Goal: Check status: Check status

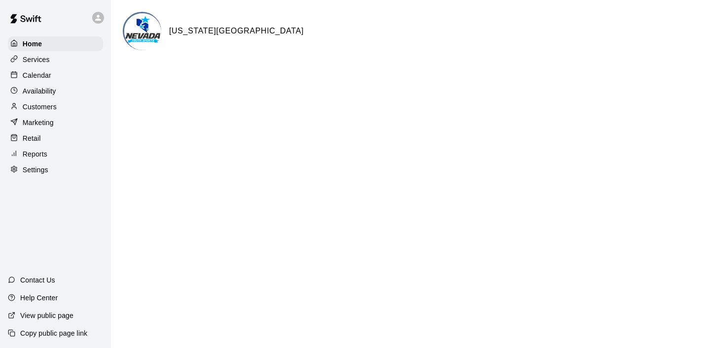
click at [49, 71] on p "Calendar" at bounding box center [37, 75] width 29 height 10
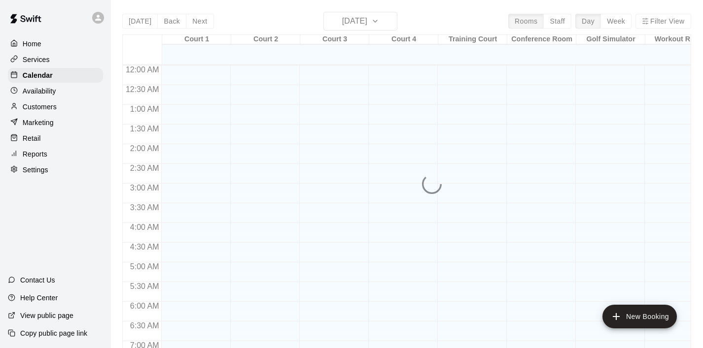
scroll to position [623, 0]
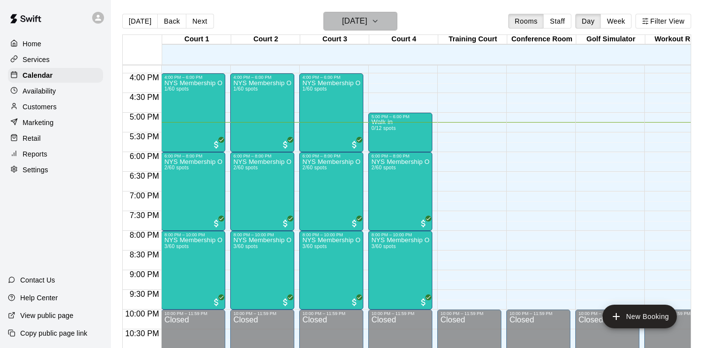
click at [379, 27] on icon "button" at bounding box center [375, 21] width 8 height 12
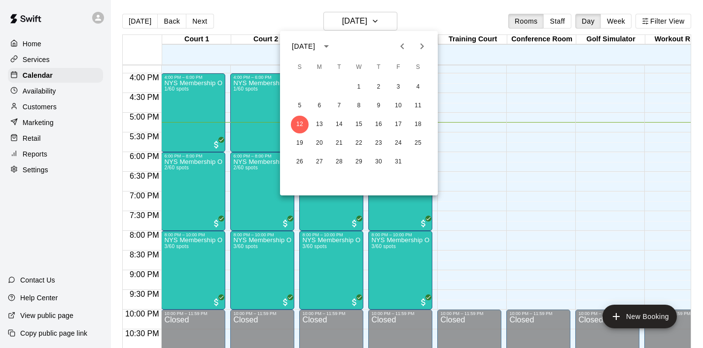
click at [428, 46] on button "Next month" at bounding box center [422, 46] width 20 height 20
click at [338, 142] on button "18" at bounding box center [339, 144] width 18 height 18
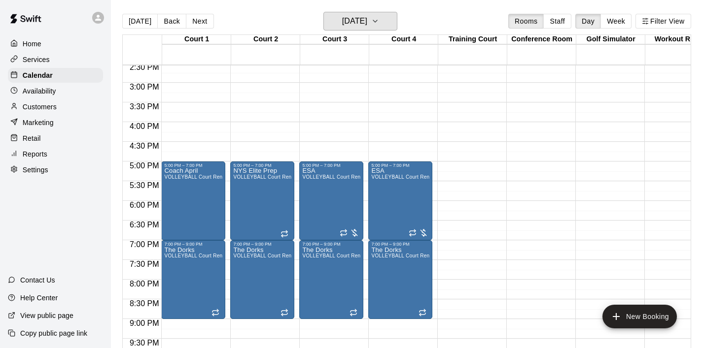
scroll to position [587, 0]
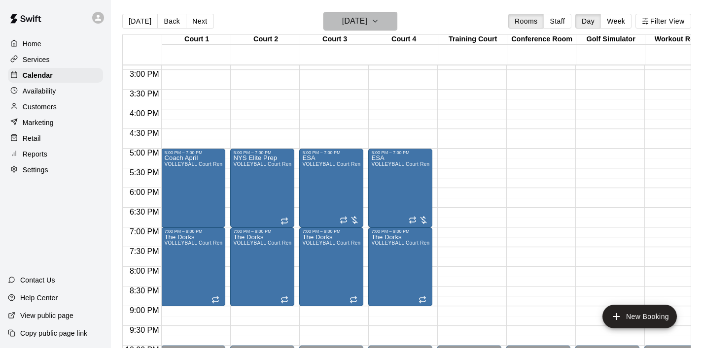
click at [379, 23] on icon "button" at bounding box center [375, 21] width 8 height 12
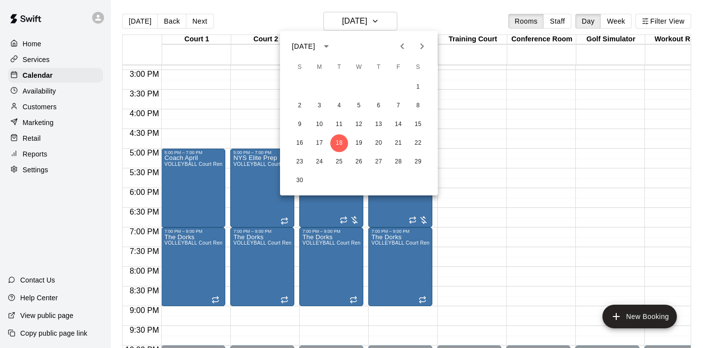
click at [427, 48] on icon "Next month" at bounding box center [422, 46] width 12 height 12
click at [405, 43] on icon "Previous month" at bounding box center [402, 46] width 12 height 12
click at [362, 147] on button "19" at bounding box center [359, 144] width 18 height 18
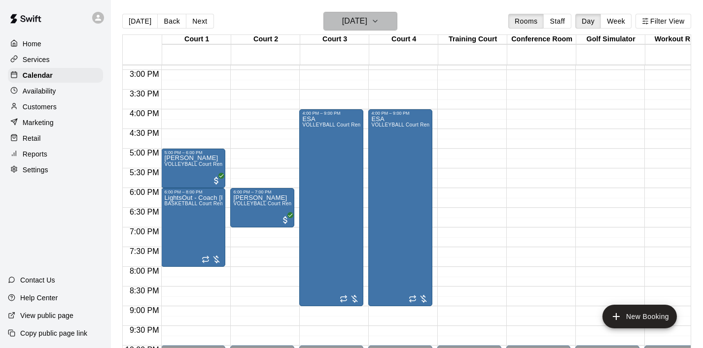
click at [379, 20] on icon "button" at bounding box center [375, 21] width 8 height 12
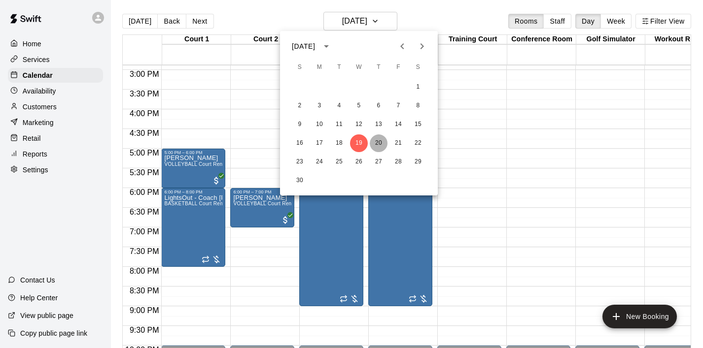
click at [380, 145] on button "20" at bounding box center [379, 144] width 18 height 18
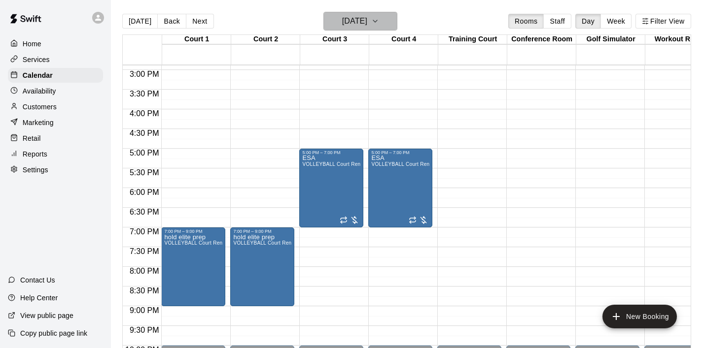
click at [379, 21] on icon "button" at bounding box center [375, 21] width 8 height 12
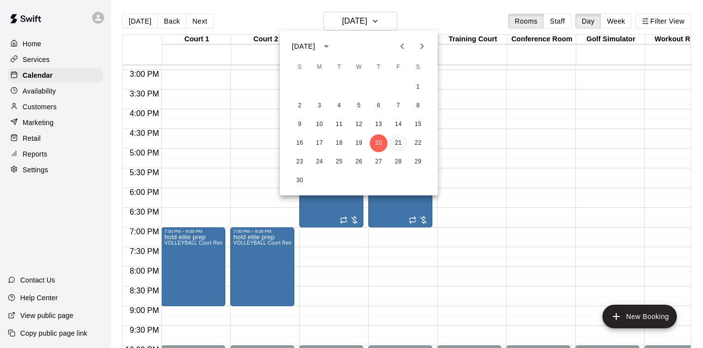
click at [399, 146] on button "21" at bounding box center [398, 144] width 18 height 18
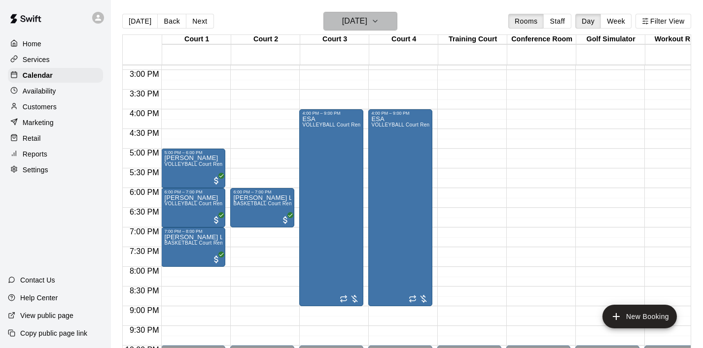
click at [379, 19] on icon "button" at bounding box center [375, 21] width 8 height 12
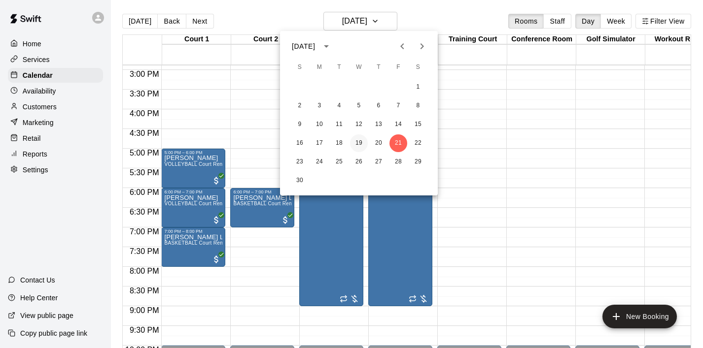
click at [359, 143] on button "19" at bounding box center [359, 144] width 18 height 18
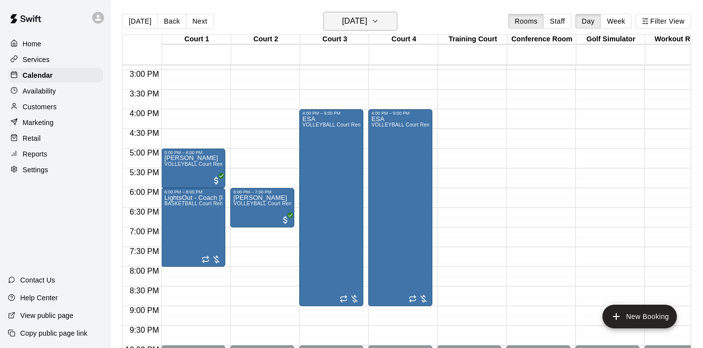
click at [379, 22] on icon "button" at bounding box center [375, 21] width 8 height 12
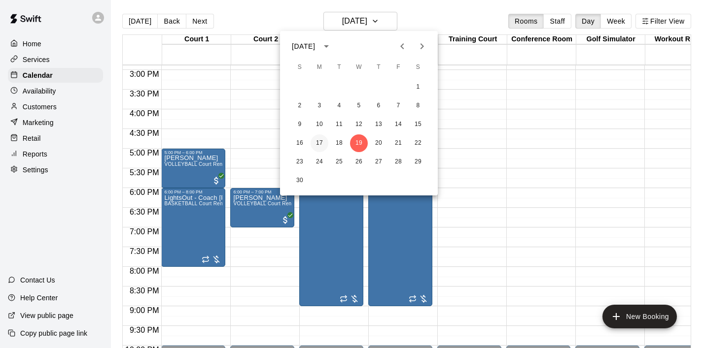
click at [316, 144] on button "17" at bounding box center [319, 144] width 18 height 18
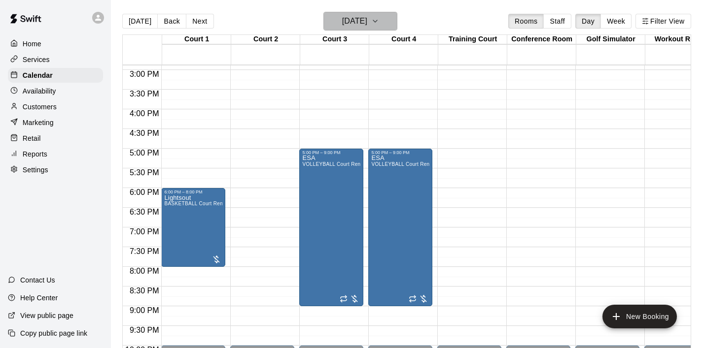
click at [379, 24] on icon "button" at bounding box center [375, 21] width 8 height 12
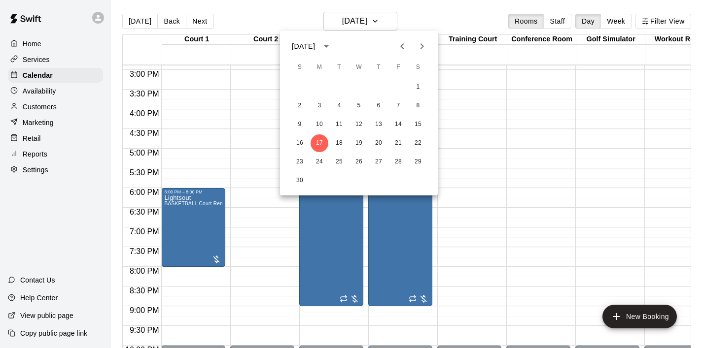
click at [246, 163] on div at bounding box center [351, 174] width 703 height 348
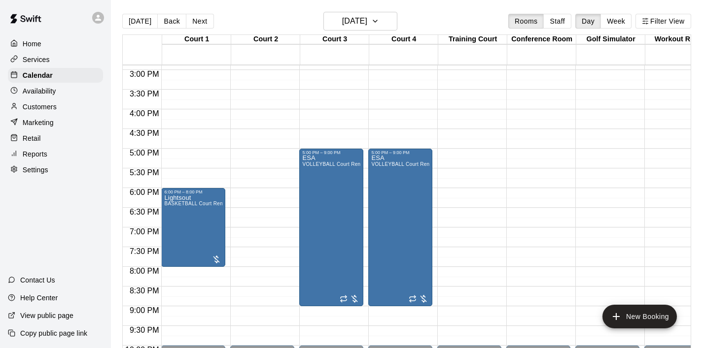
click at [39, 47] on p "Home" at bounding box center [32, 44] width 19 height 10
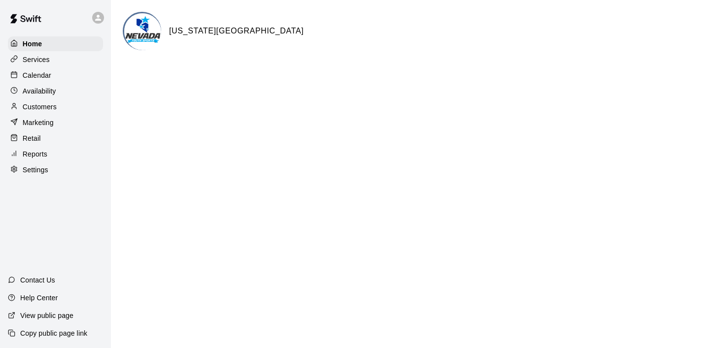
click at [53, 63] on div "Services" at bounding box center [55, 59] width 95 height 15
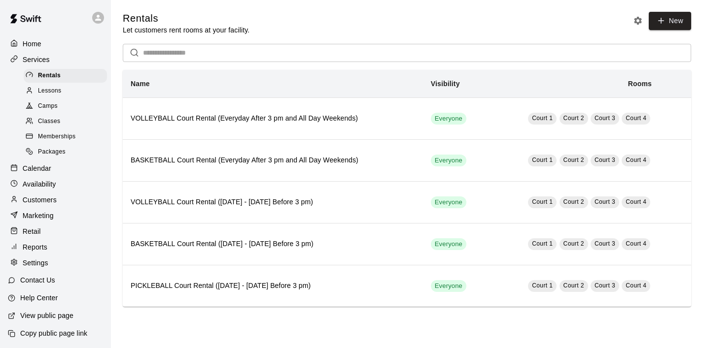
click at [50, 163] on div "Calendar" at bounding box center [55, 168] width 95 height 15
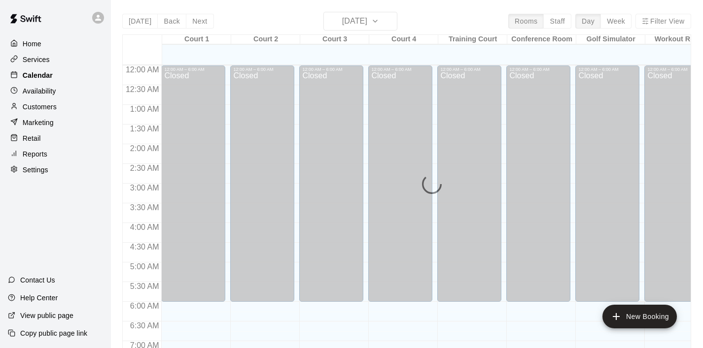
scroll to position [623, 0]
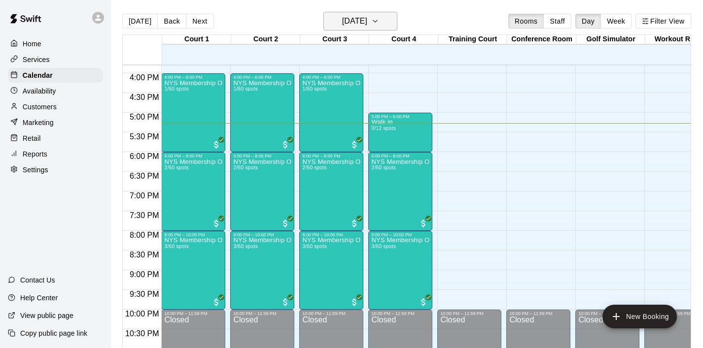
click at [379, 20] on icon "button" at bounding box center [375, 21] width 8 height 12
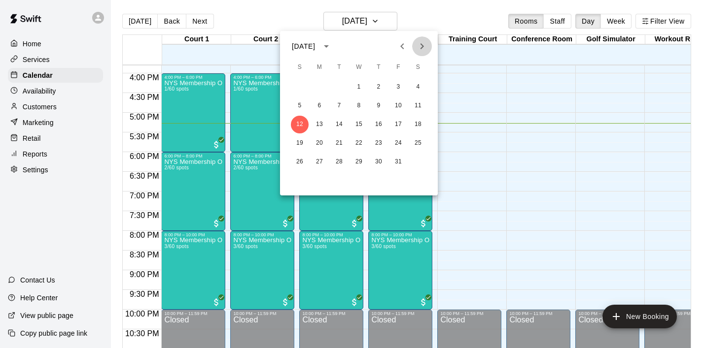
click at [426, 46] on icon "Next month" at bounding box center [422, 46] width 12 height 12
click at [321, 141] on button "17" at bounding box center [319, 144] width 18 height 18
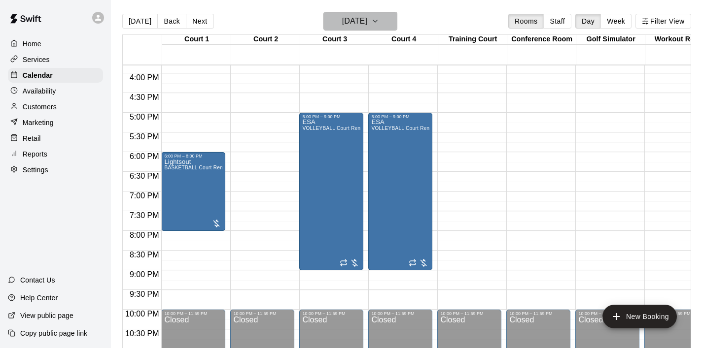
click at [379, 21] on icon "button" at bounding box center [375, 21] width 8 height 12
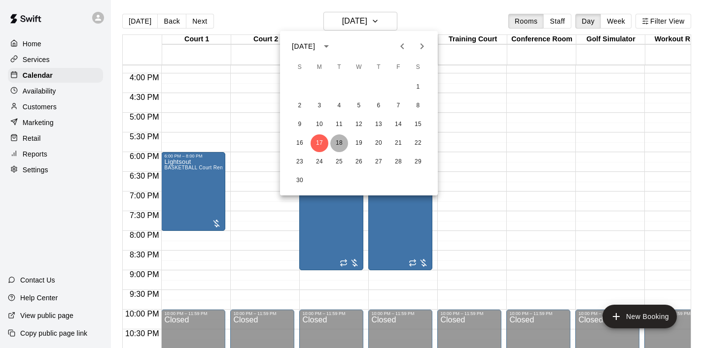
click at [338, 142] on button "18" at bounding box center [339, 144] width 18 height 18
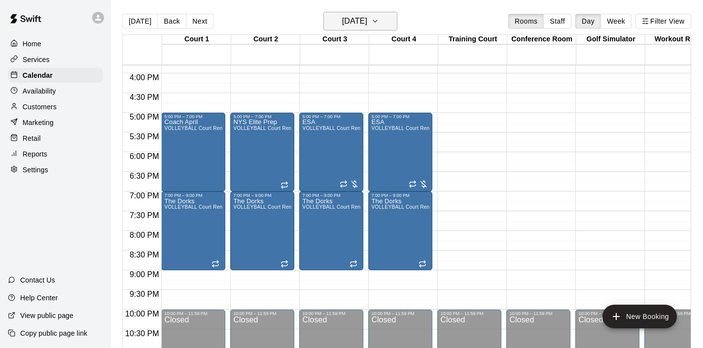
click at [377, 20] on icon "button" at bounding box center [375, 21] width 4 height 2
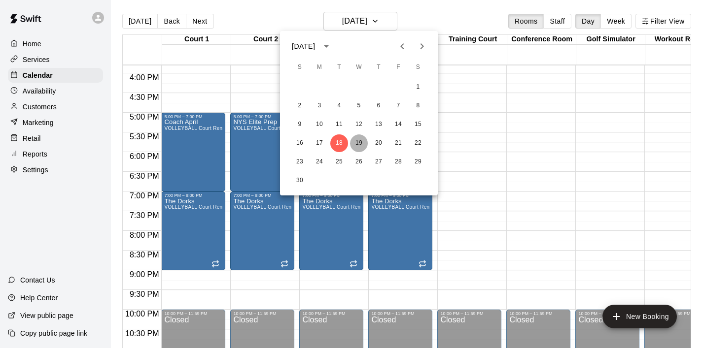
click at [362, 142] on button "19" at bounding box center [359, 144] width 18 height 18
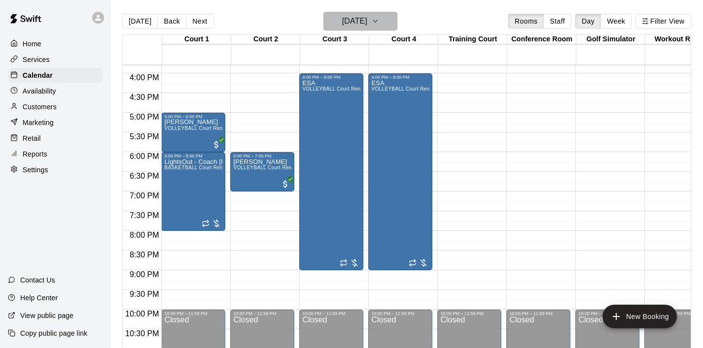
click at [397, 22] on button "[DATE]" at bounding box center [360, 21] width 74 height 19
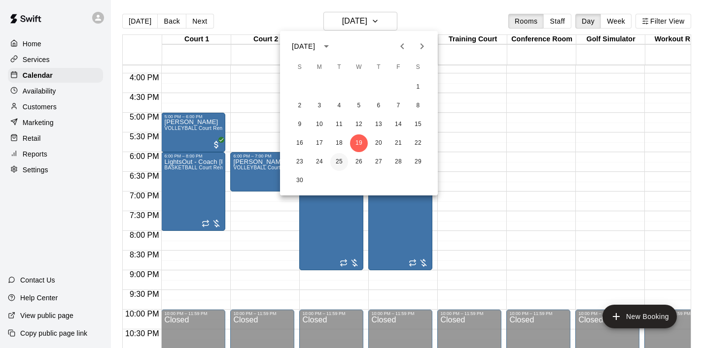
click at [337, 167] on button "25" at bounding box center [339, 162] width 18 height 18
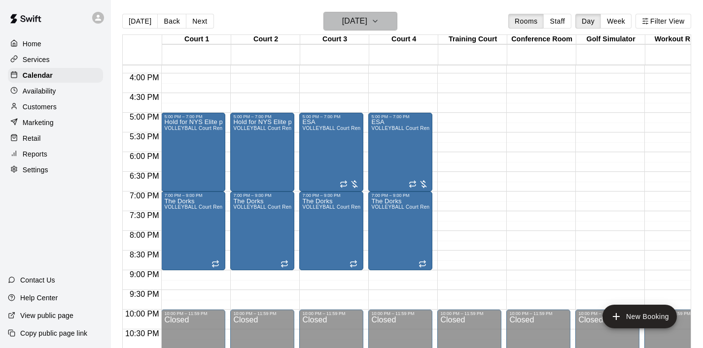
click at [379, 19] on icon "button" at bounding box center [375, 21] width 8 height 12
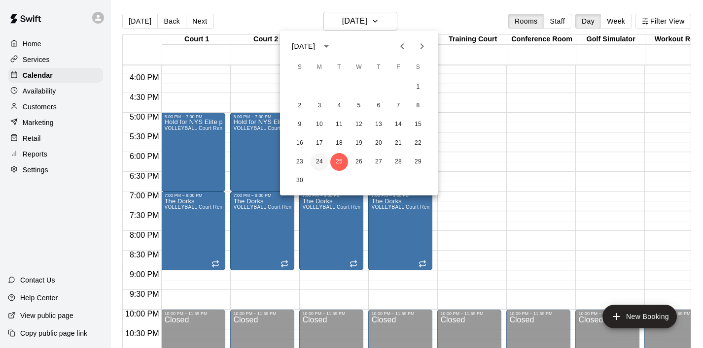
click at [316, 157] on button "24" at bounding box center [319, 162] width 18 height 18
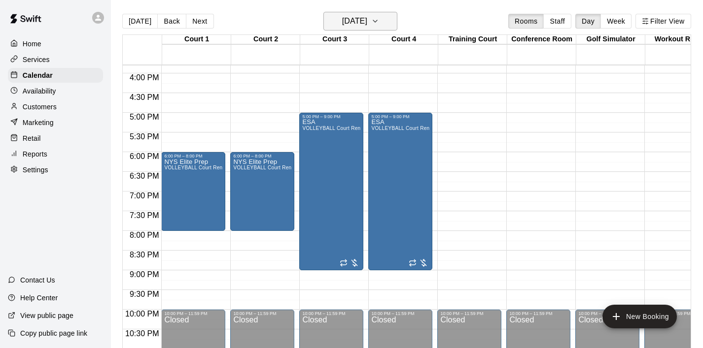
click at [379, 24] on icon "button" at bounding box center [375, 21] width 8 height 12
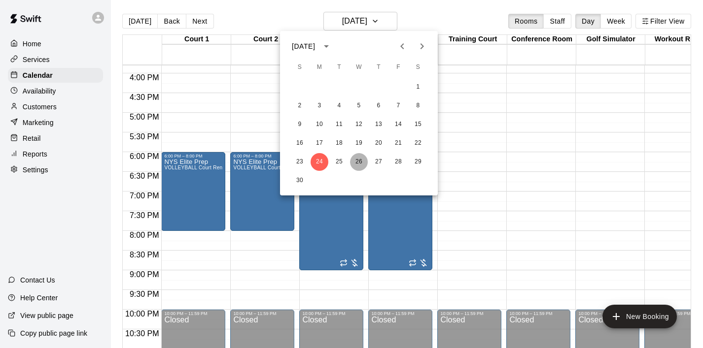
click at [362, 157] on button "26" at bounding box center [359, 162] width 18 height 18
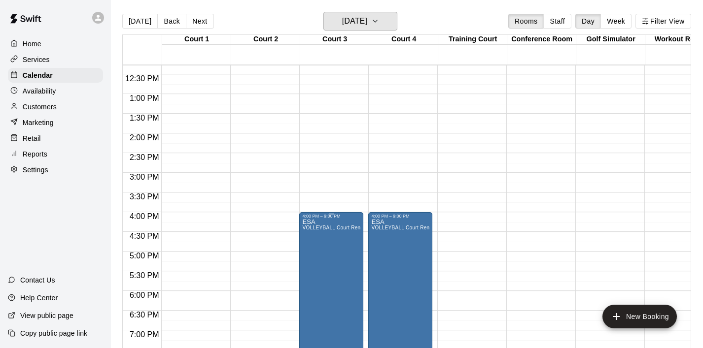
scroll to position [482, 0]
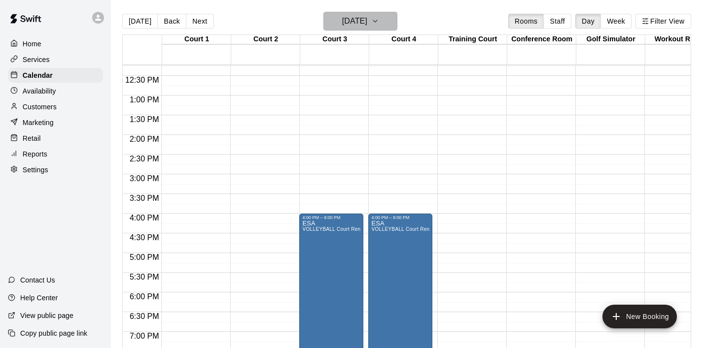
click at [379, 24] on icon "button" at bounding box center [375, 21] width 8 height 12
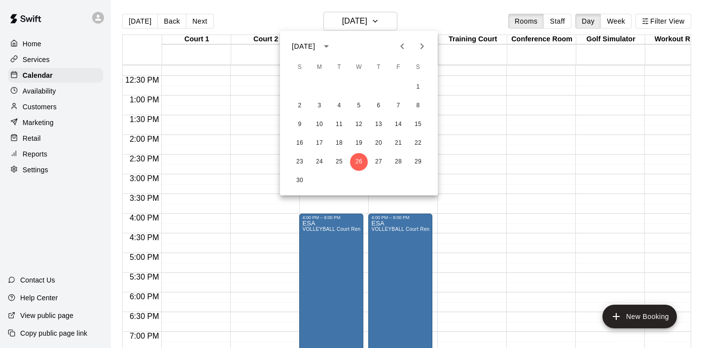
click at [429, 45] on button "Next month" at bounding box center [422, 46] width 20 height 20
click at [362, 86] on button "3" at bounding box center [359, 87] width 18 height 18
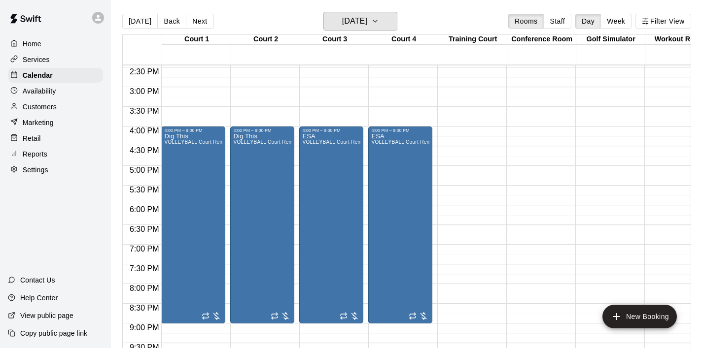
scroll to position [577, 0]
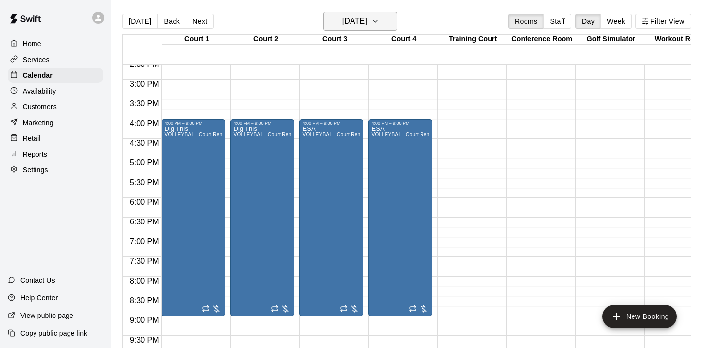
click at [379, 25] on icon "button" at bounding box center [375, 21] width 8 height 12
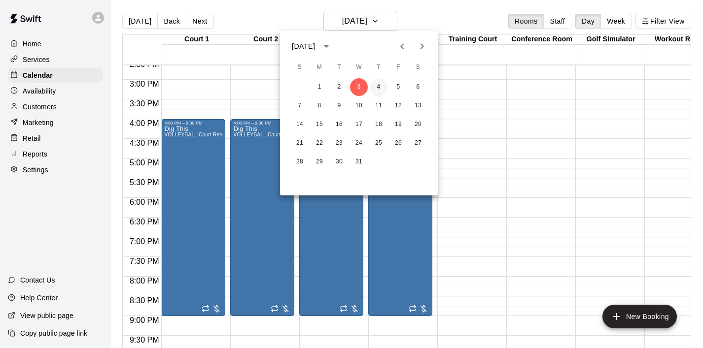
click at [378, 89] on button "4" at bounding box center [379, 87] width 18 height 18
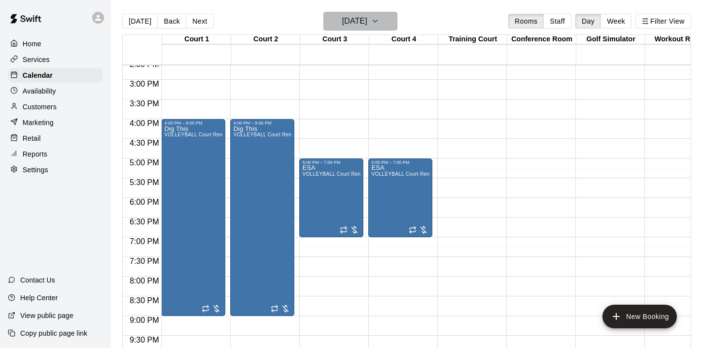
click at [379, 26] on icon "button" at bounding box center [375, 21] width 8 height 12
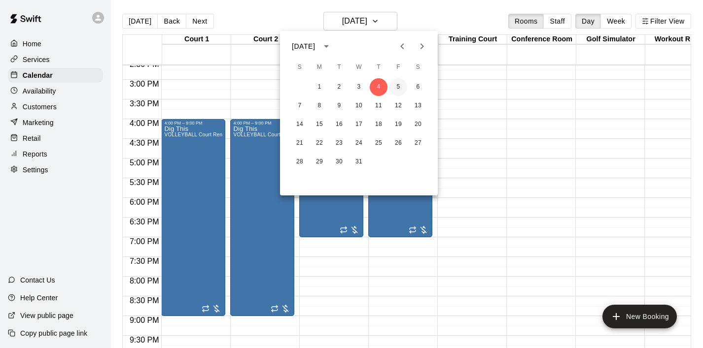
click at [401, 90] on button "5" at bounding box center [398, 87] width 18 height 18
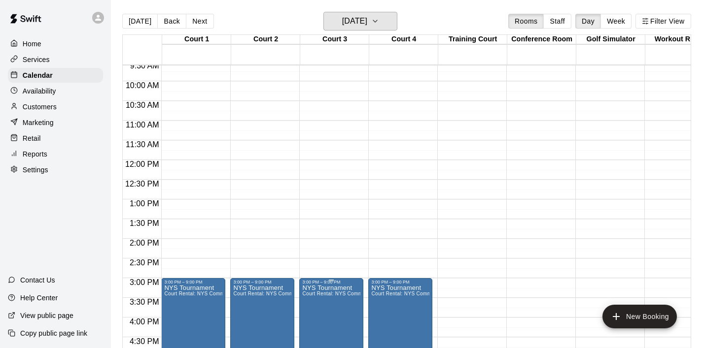
scroll to position [391, 0]
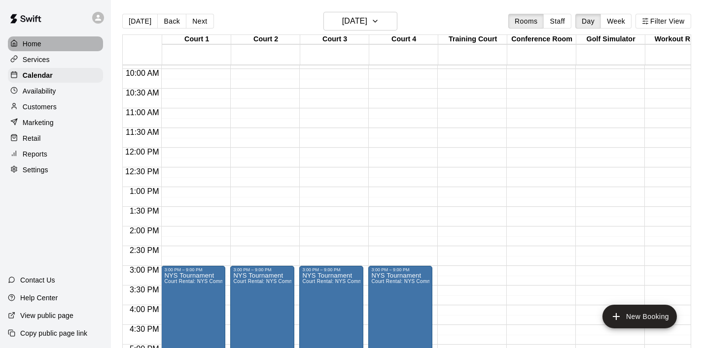
click at [37, 44] on p "Home" at bounding box center [32, 44] width 19 height 10
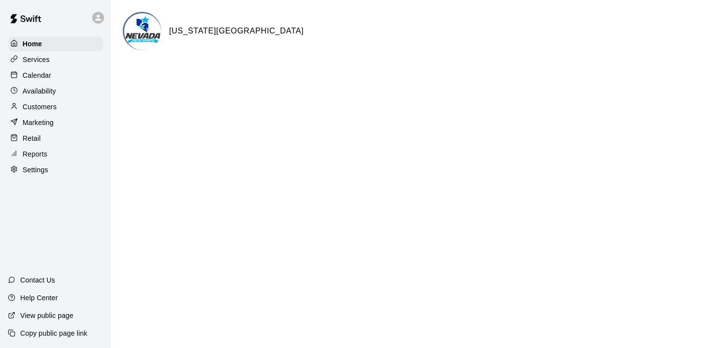
click at [47, 77] on p "Calendar" at bounding box center [37, 75] width 29 height 10
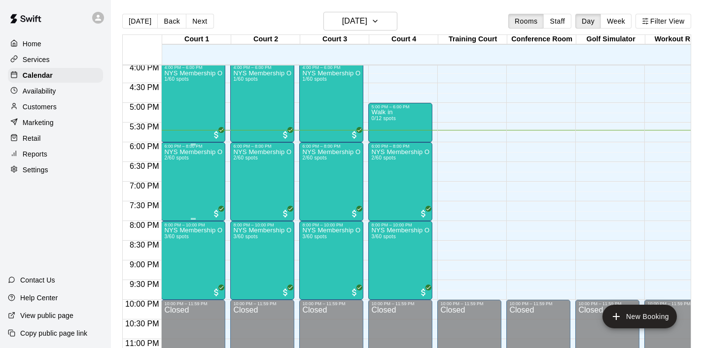
scroll to position [638, 0]
